Goal: Ask a question

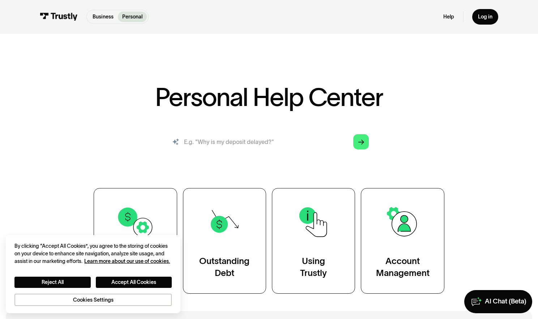
click at [192, 138] on input "search" at bounding box center [268, 141] width 211 height 23
type input "I revoked something i shouldn't have, how can iget t back"
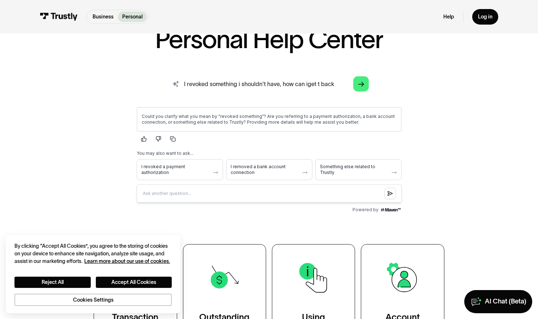
scroll to position [62, 0]
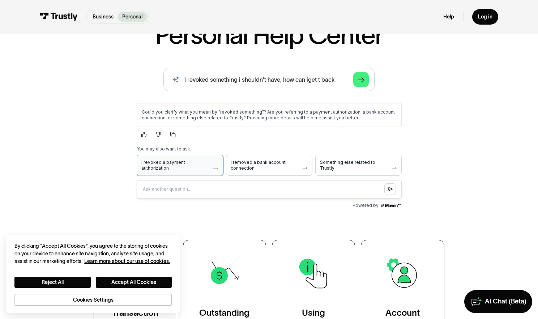
click at [216, 167] on icon "button" at bounding box center [215, 168] width 6 height 6
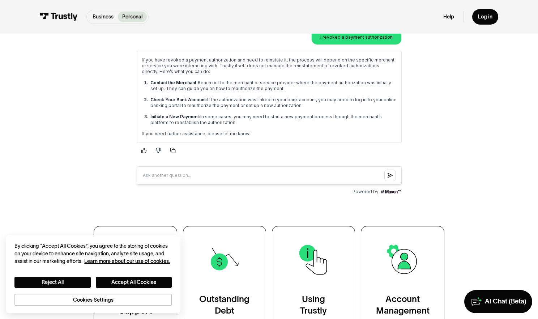
scroll to position [181, 0]
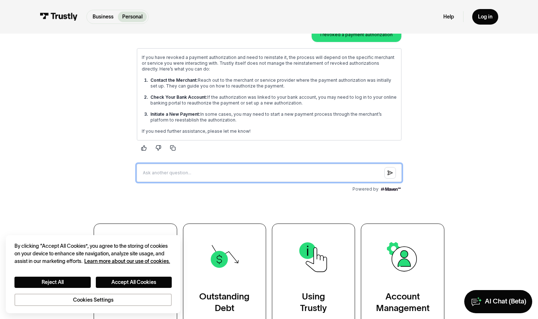
click at [176, 174] on input "Question box" at bounding box center [268, 173] width 265 height 18
type input "t"
type input "Thanks so much."
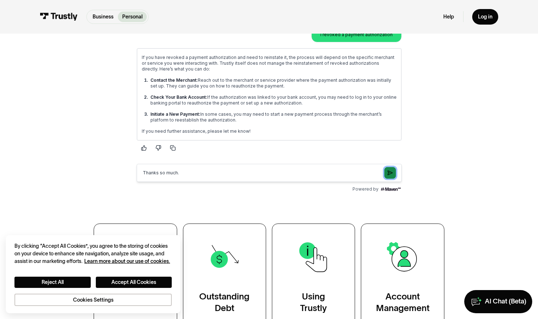
click at [389, 173] on icon "Submit question" at bounding box center [389, 173] width 5 height 6
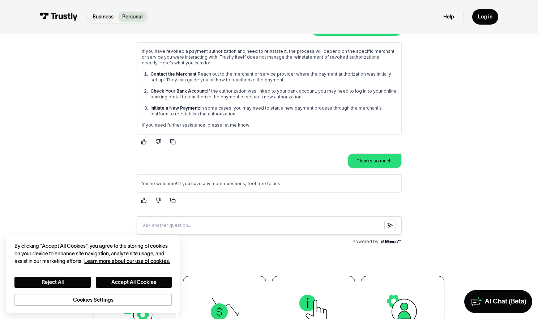
scroll to position [183, 0]
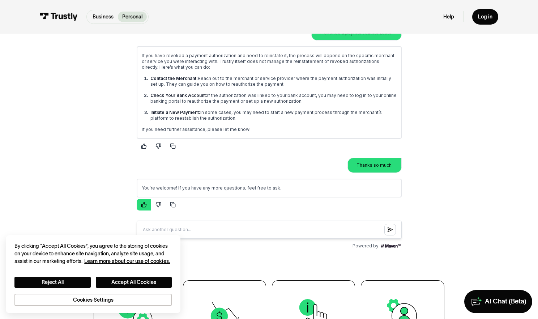
click at [141, 206] on icon "button" at bounding box center [143, 204] width 5 height 5
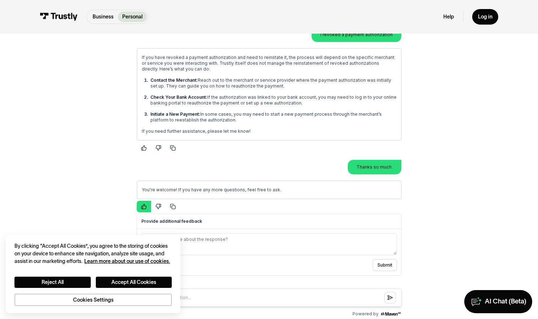
scroll to position [182, 0]
